Goal: Task Accomplishment & Management: Manage account settings

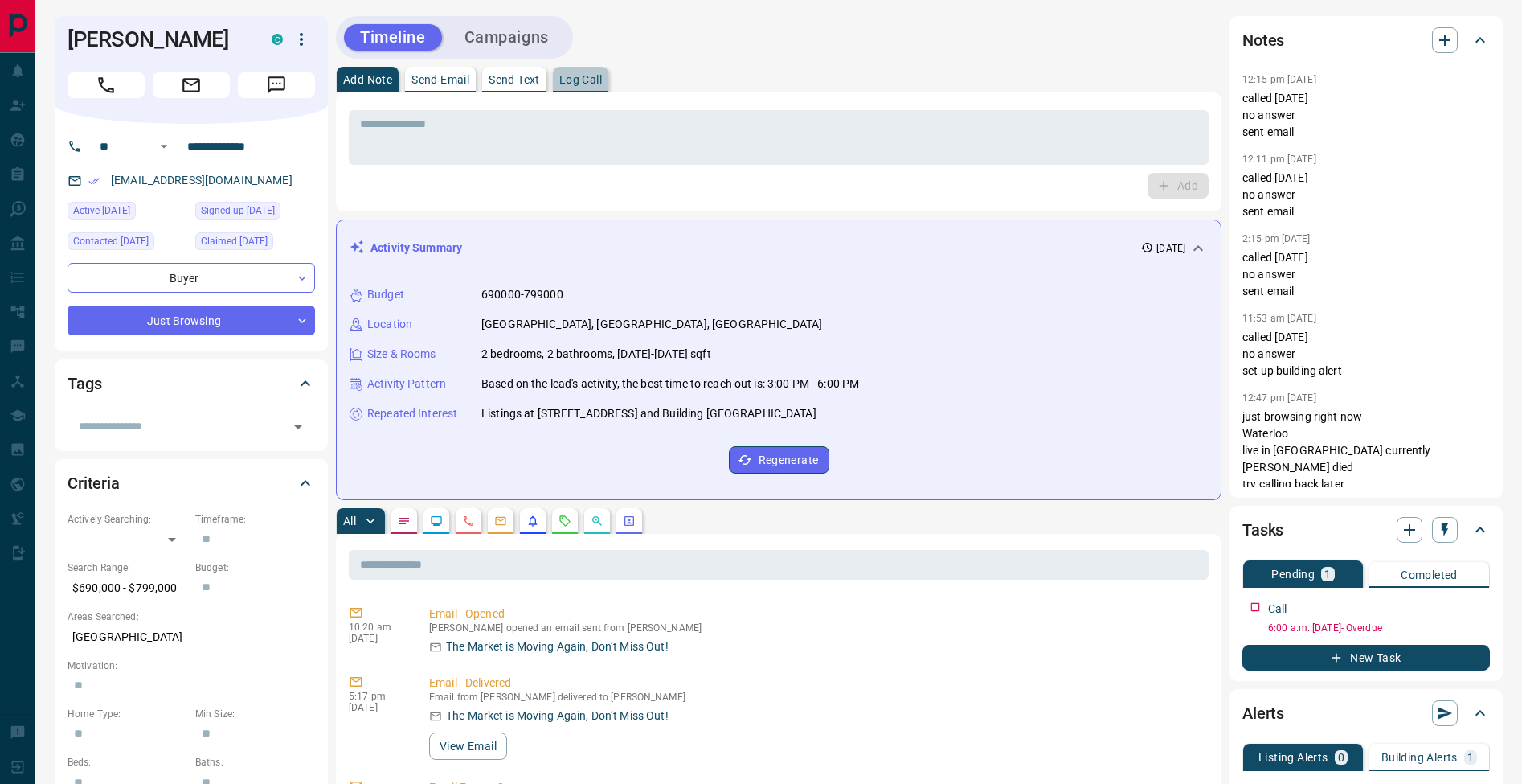
click at [592, 88] on button "Log Call" at bounding box center [580, 80] width 55 height 26
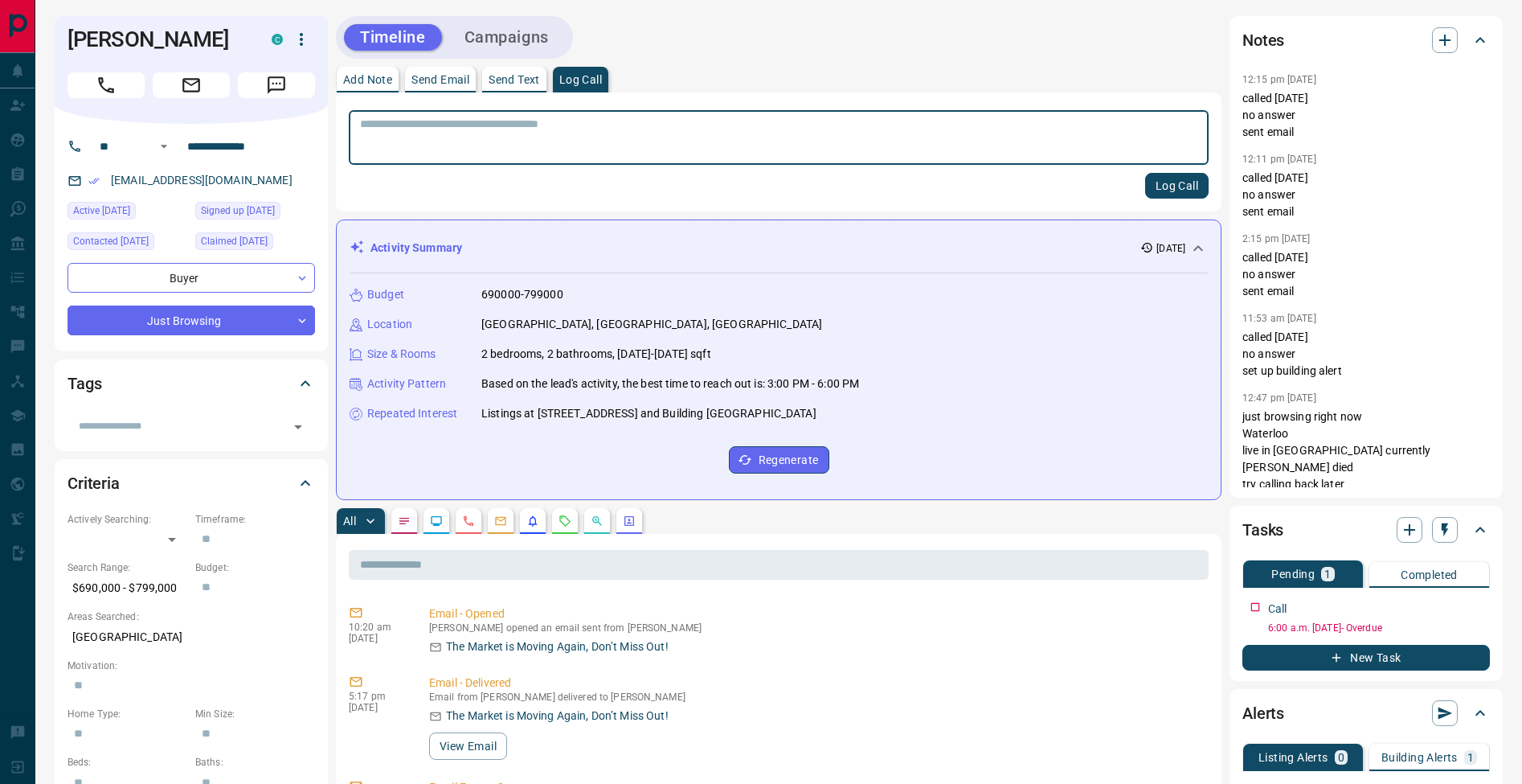
click at [1178, 184] on button "Log Call" at bounding box center [1176, 186] width 63 height 26
click at [367, 88] on button "Add Note" at bounding box center [368, 80] width 62 height 26
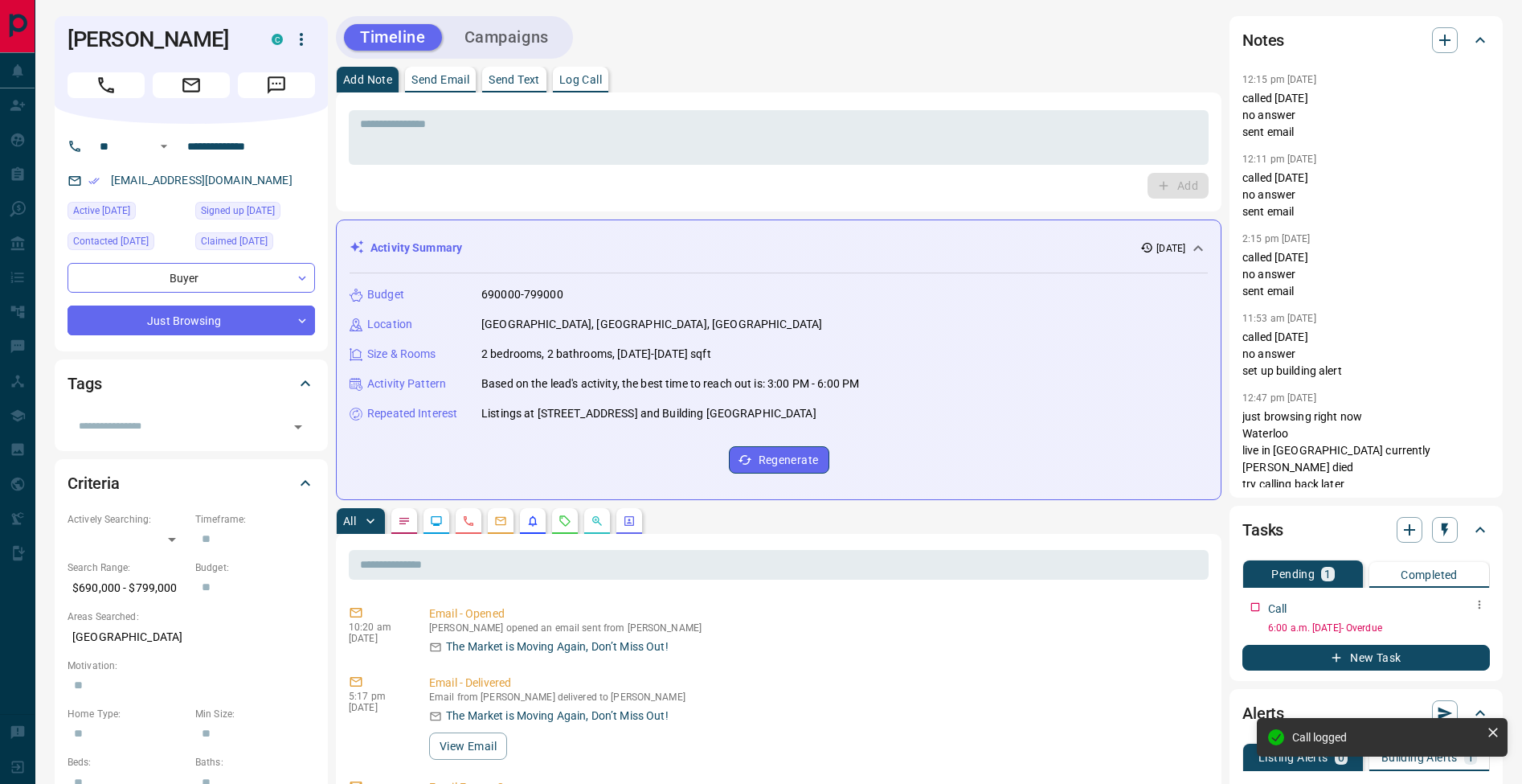
click at [1485, 606] on icon "button" at bounding box center [1479, 604] width 13 height 13
click at [1477, 630] on li "Edit" at bounding box center [1454, 635] width 71 height 24
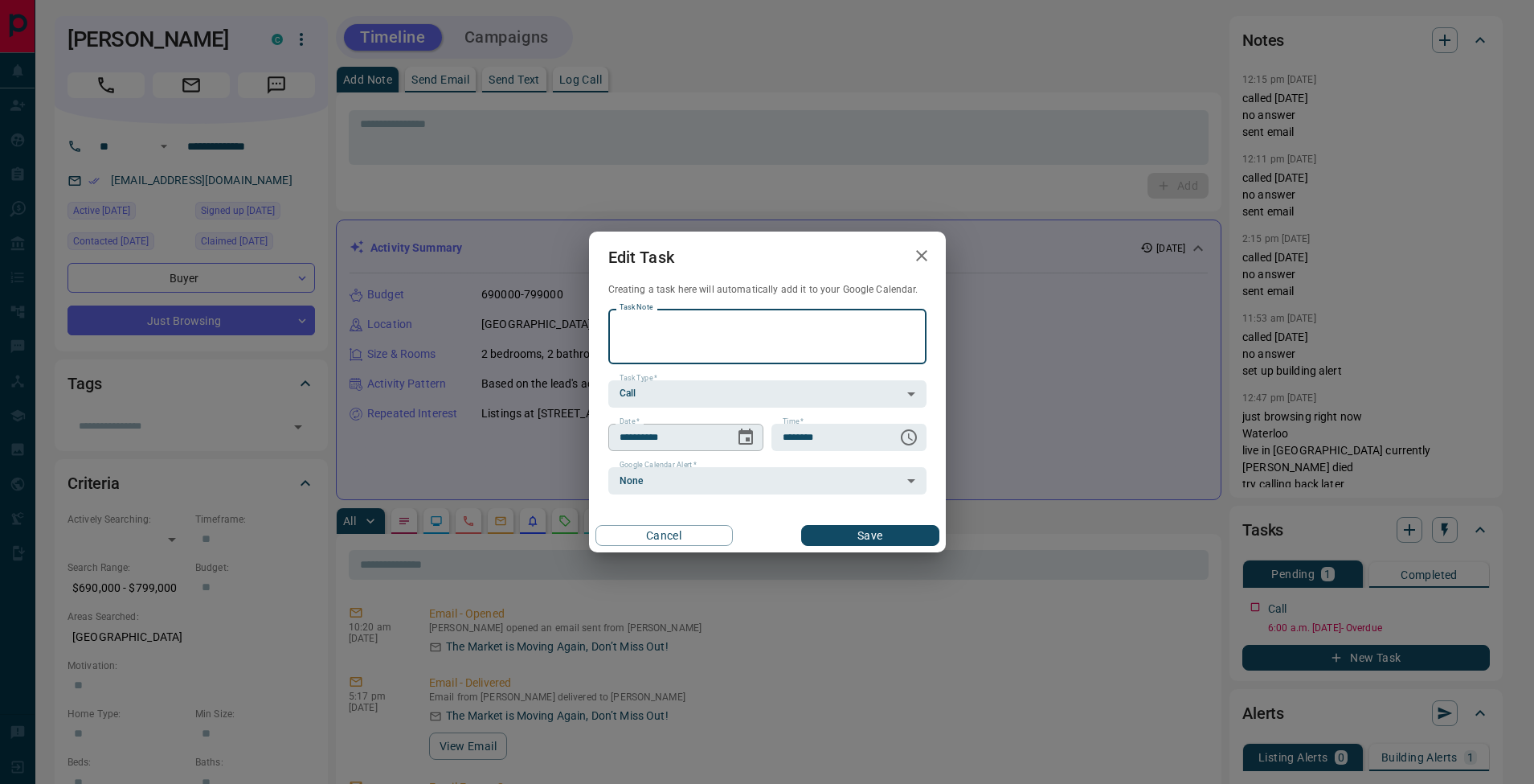
click at [741, 443] on icon "Choose date, selected date is Aug 12, 2025" at bounding box center [746, 436] width 14 height 16
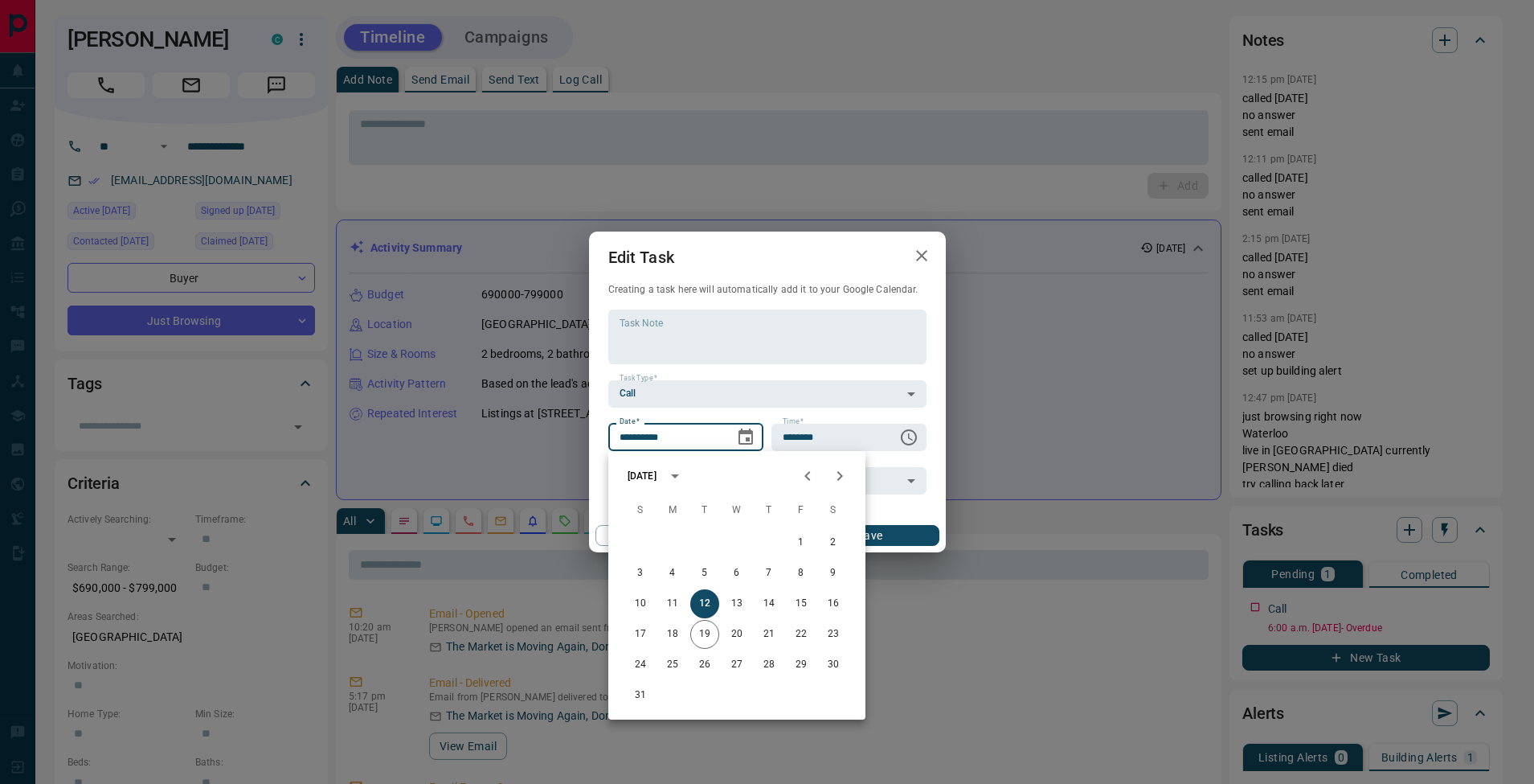
click at [844, 484] on icon "Next month" at bounding box center [839, 475] width 19 height 19
click at [707, 537] on button "2" at bounding box center [704, 542] width 29 height 29
type input "**********"
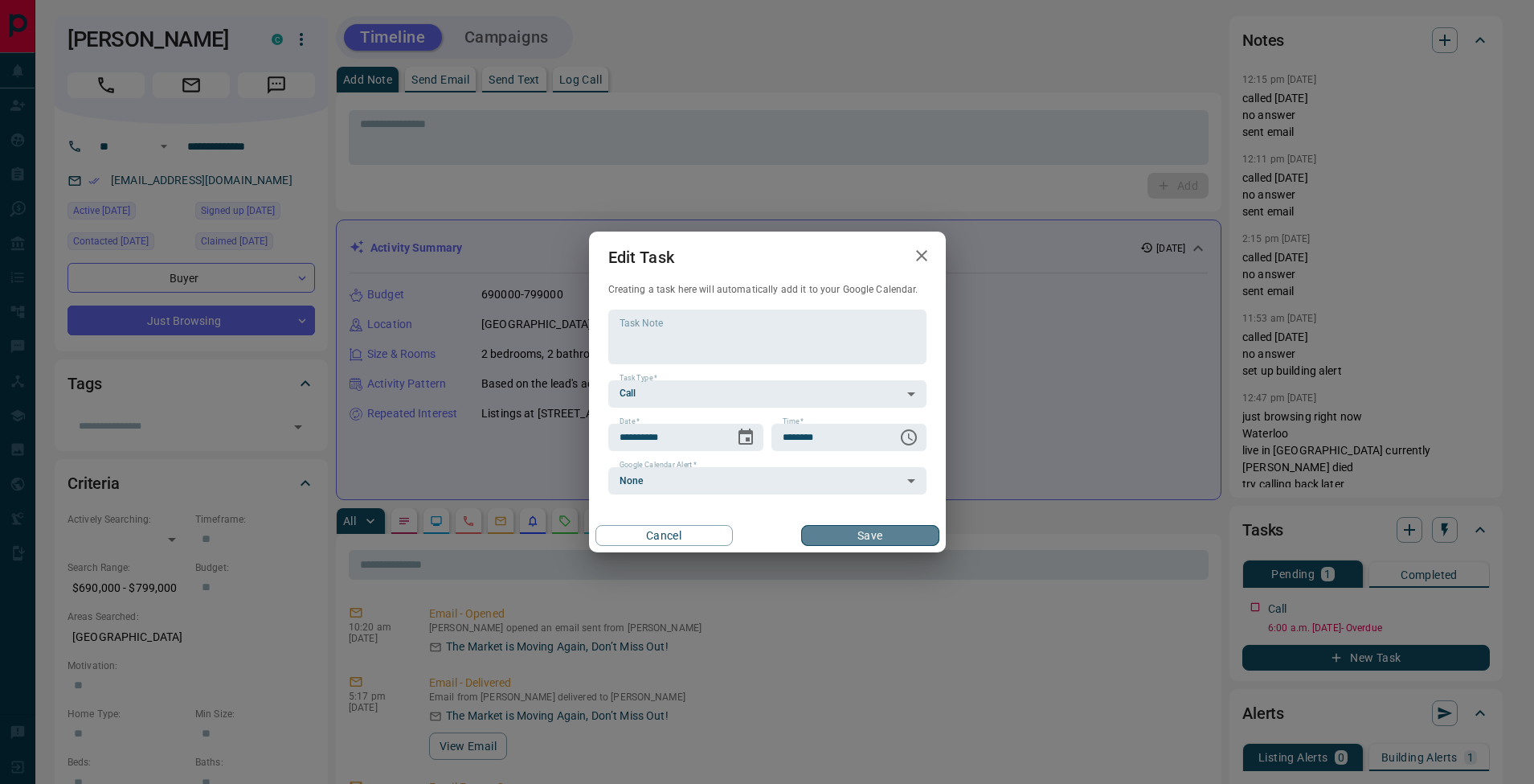
click at [895, 526] on button "Save" at bounding box center [869, 535] width 137 height 21
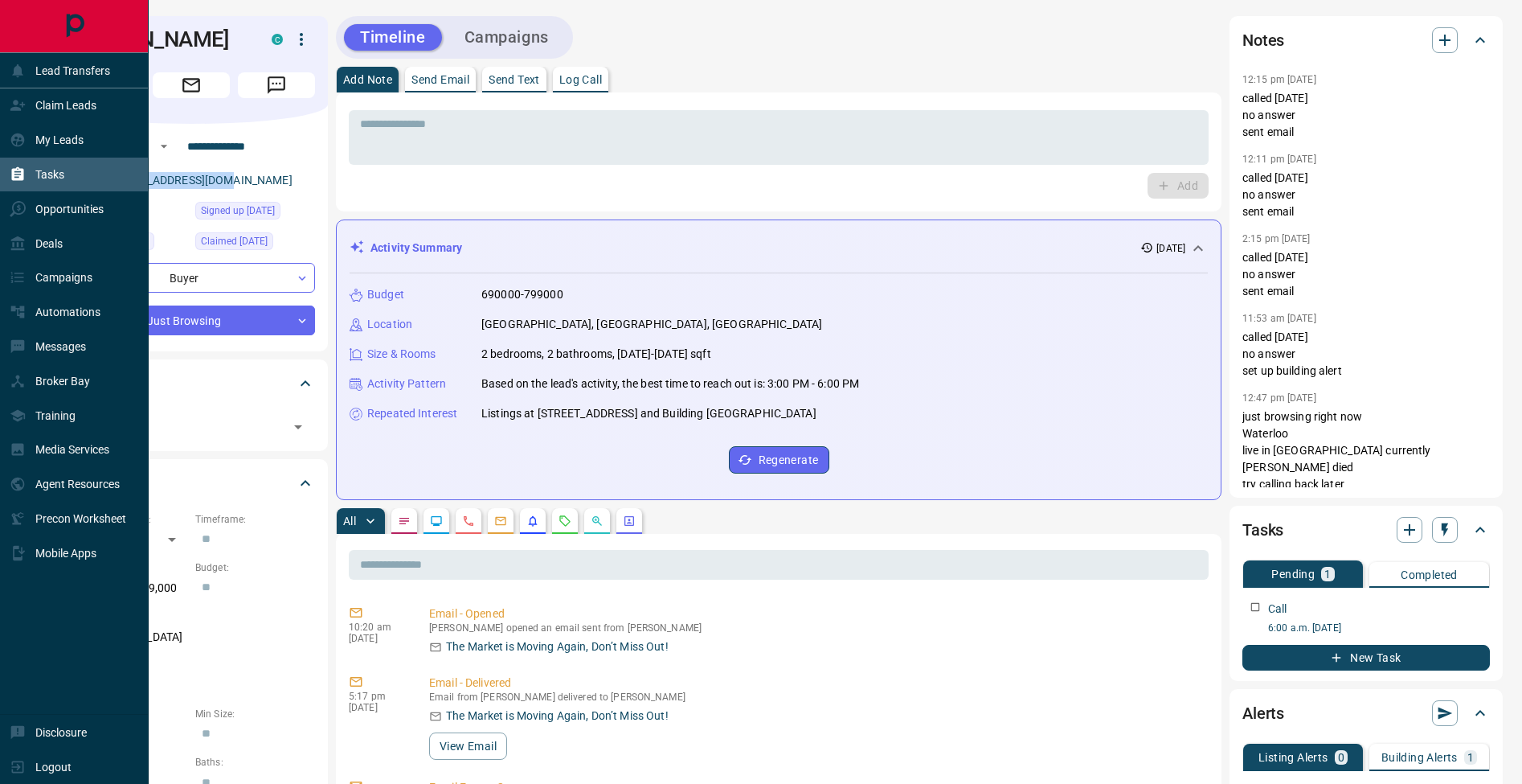
click at [5, 166] on div "Tasks" at bounding box center [74, 175] width 149 height 35
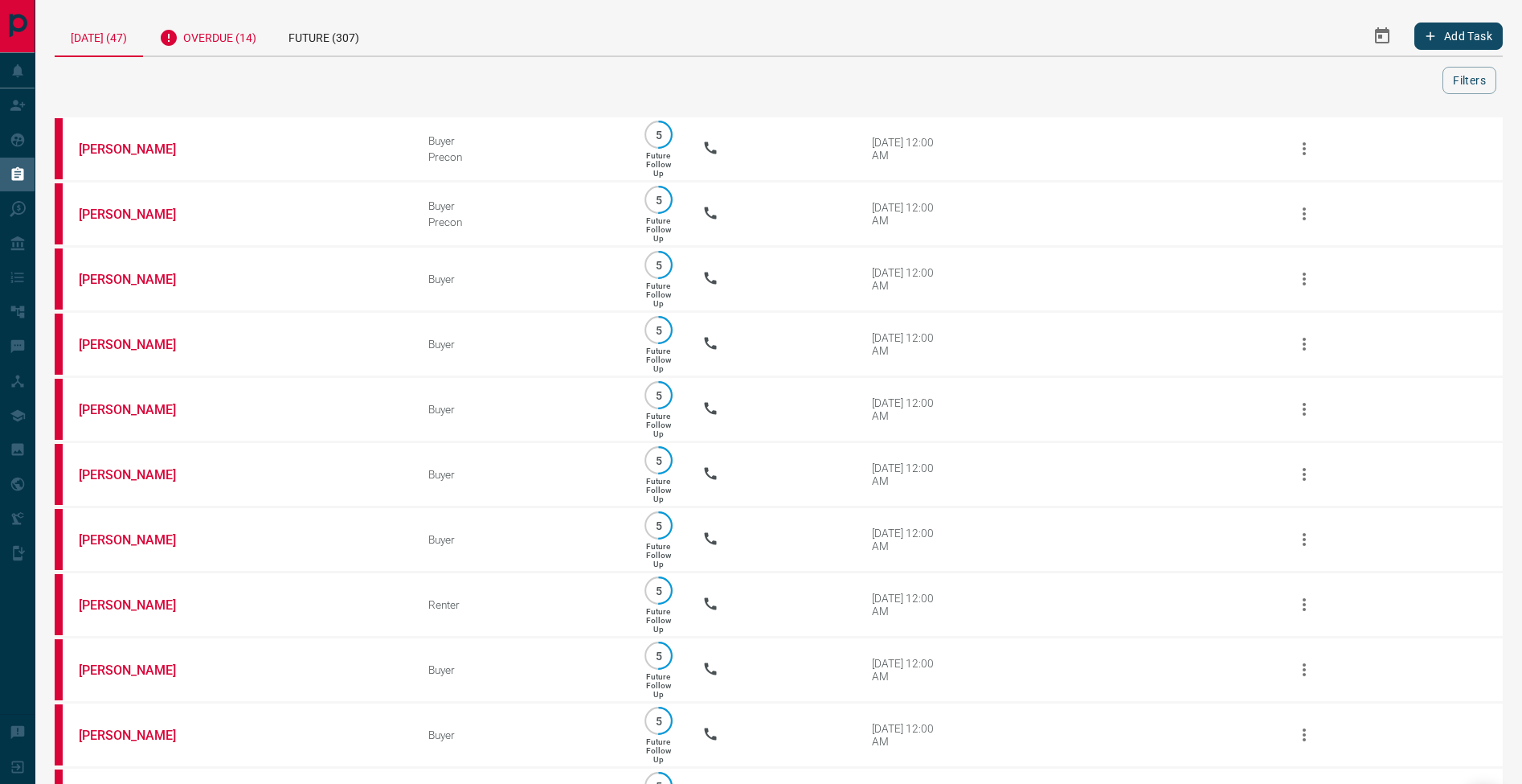
click at [235, 42] on div "Overdue (14)" at bounding box center [207, 35] width 129 height 39
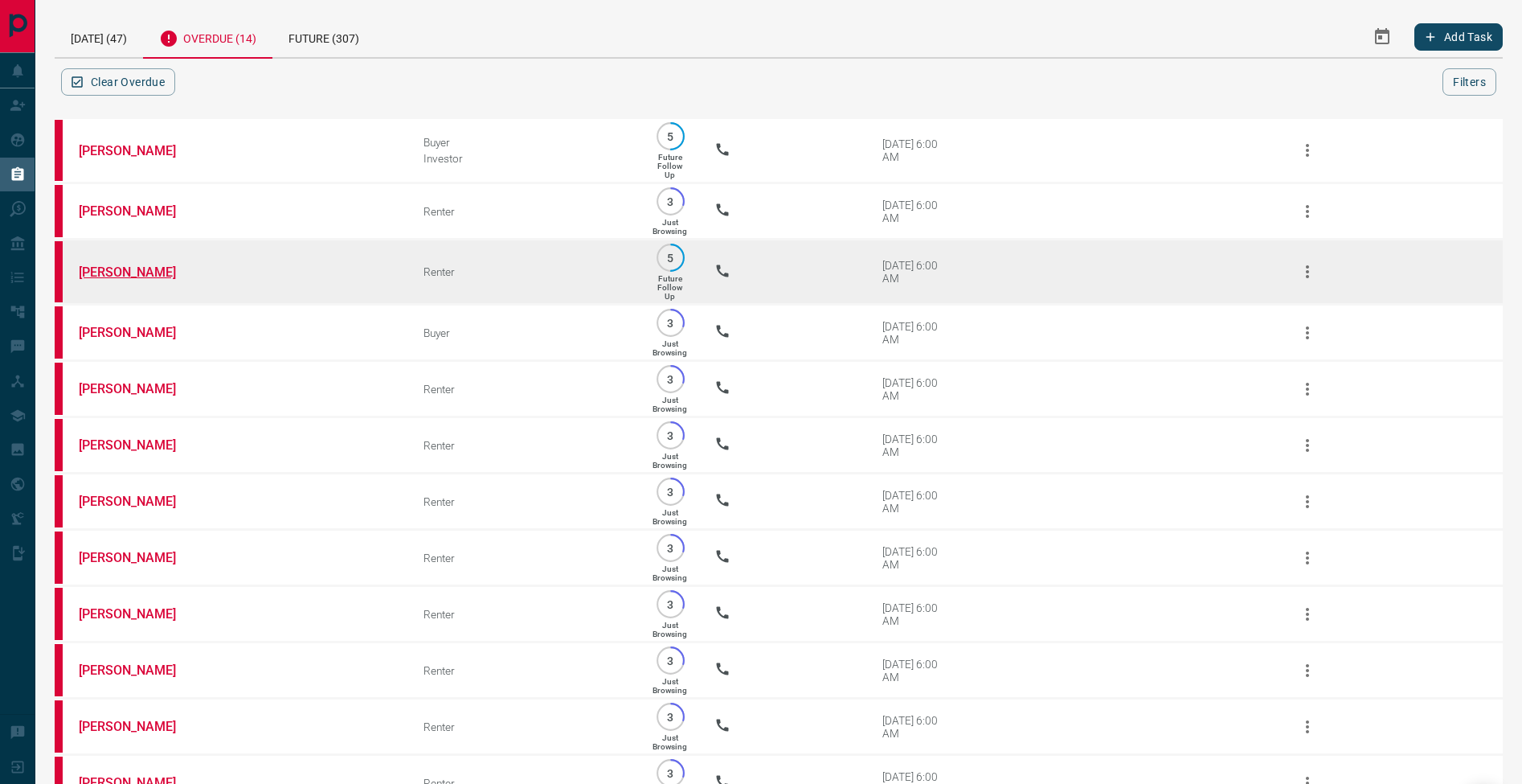
click at [114, 277] on link "[PERSON_NAME]" at bounding box center [139, 271] width 121 height 15
